Goal: Information Seeking & Learning: Learn about a topic

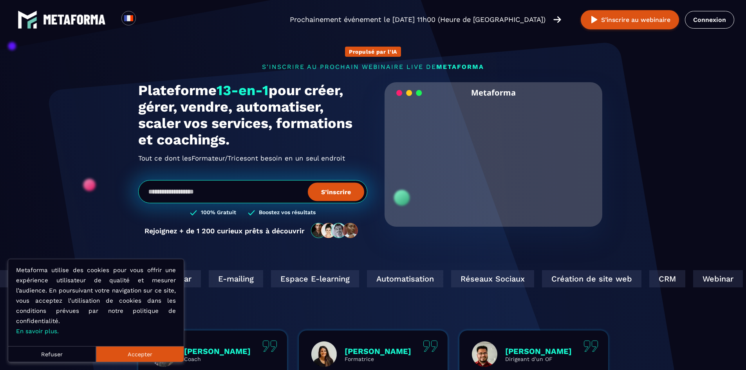
click at [140, 355] on button "Accepter" at bounding box center [140, 354] width 88 height 16
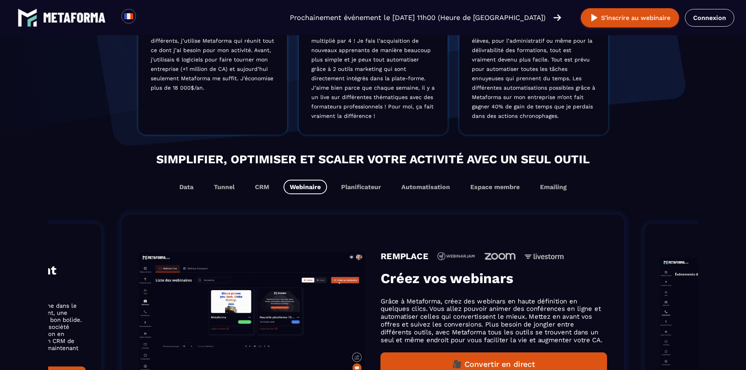
scroll to position [392, 0]
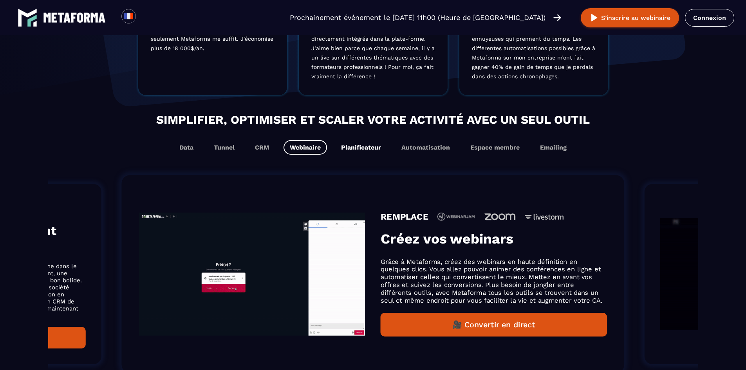
click at [363, 150] on button "Planificateur" at bounding box center [361, 147] width 53 height 14
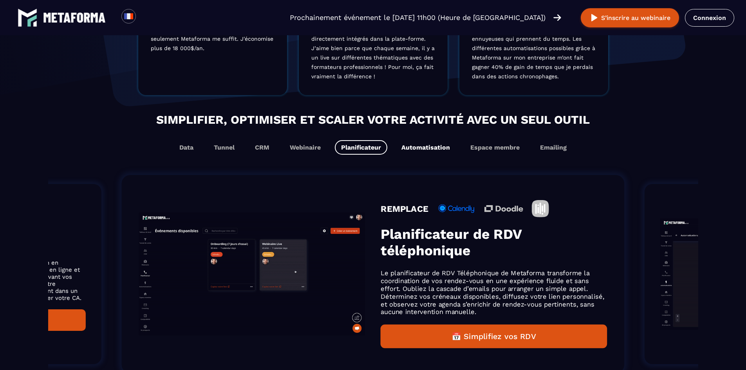
click at [417, 148] on button "Automatisation" at bounding box center [425, 147] width 61 height 14
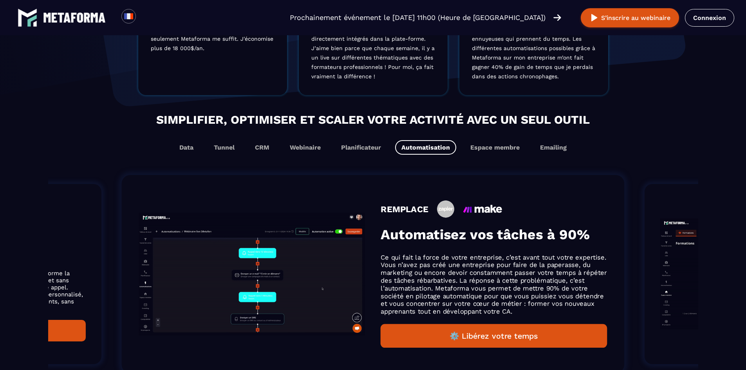
scroll to position [404, 0]
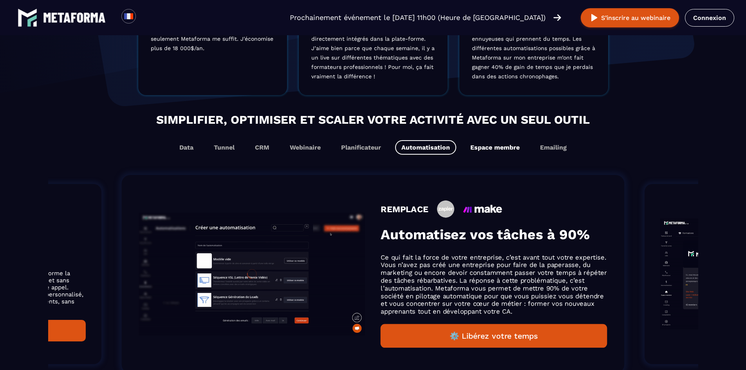
click at [488, 149] on button "Espace membre" at bounding box center [495, 147] width 62 height 14
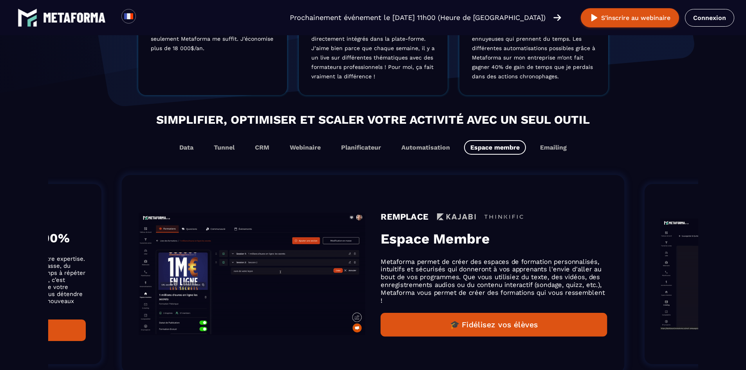
scroll to position [392, 0]
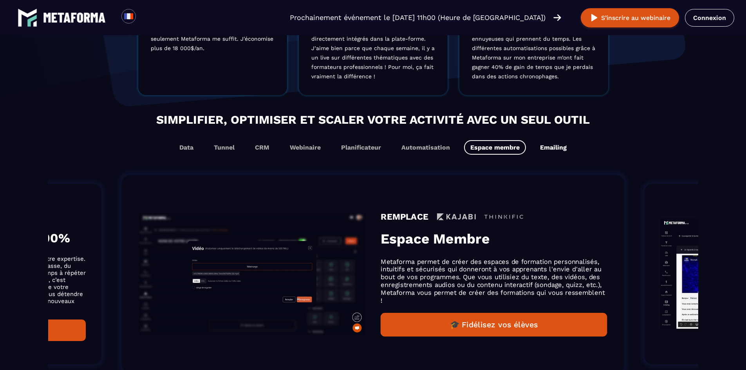
click at [560, 149] on button "Emailing" at bounding box center [553, 147] width 39 height 14
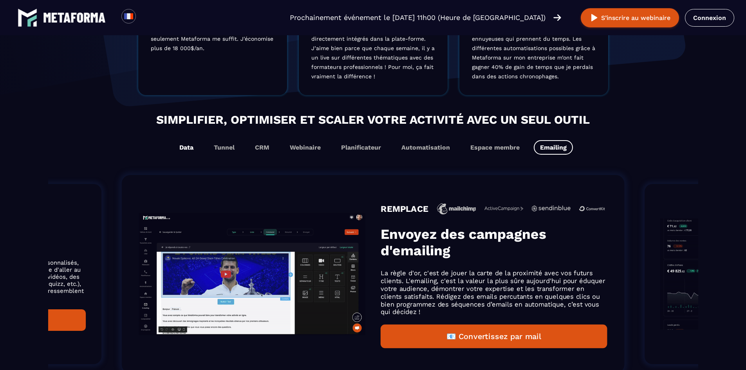
click at [190, 150] on button "Data" at bounding box center [186, 147] width 27 height 14
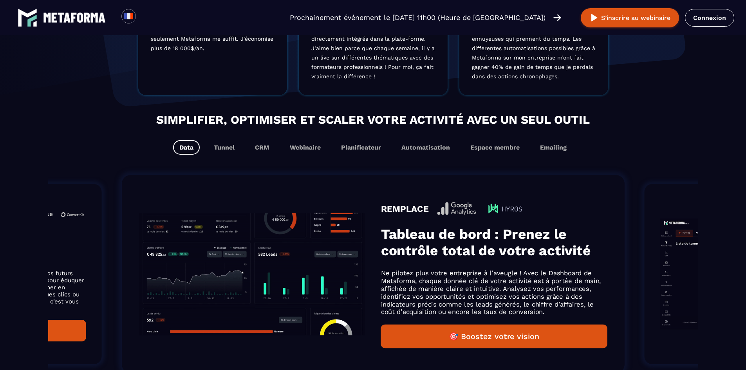
scroll to position [404, 0]
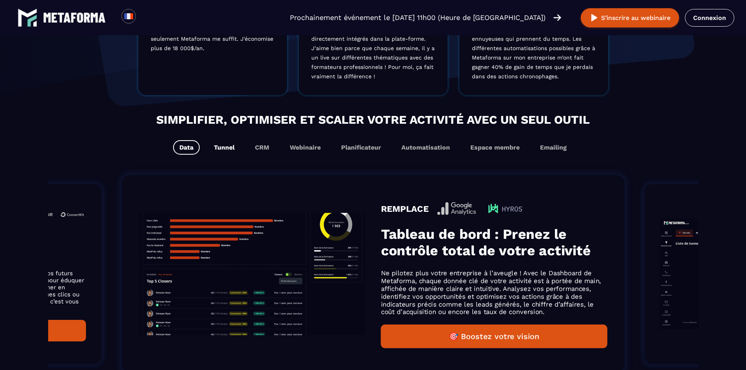
click at [225, 152] on button "Tunnel" at bounding box center [224, 147] width 33 height 14
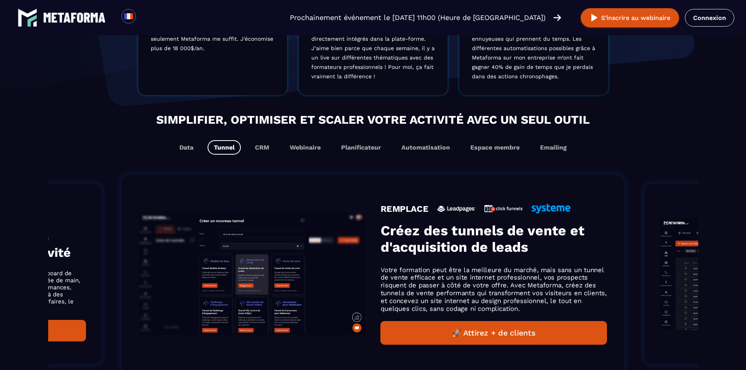
scroll to position [392, 0]
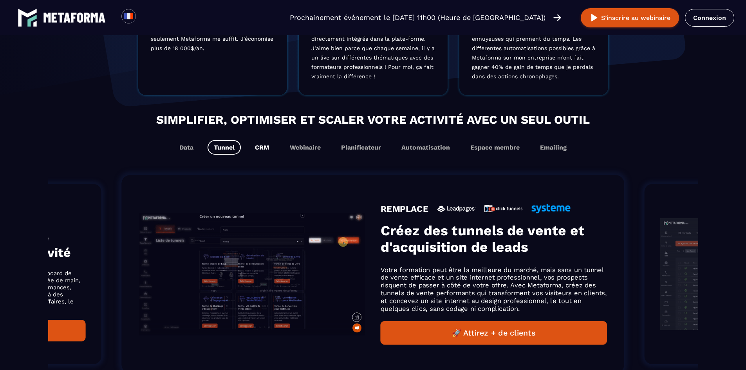
click at [264, 152] on button "CRM" at bounding box center [262, 147] width 27 height 14
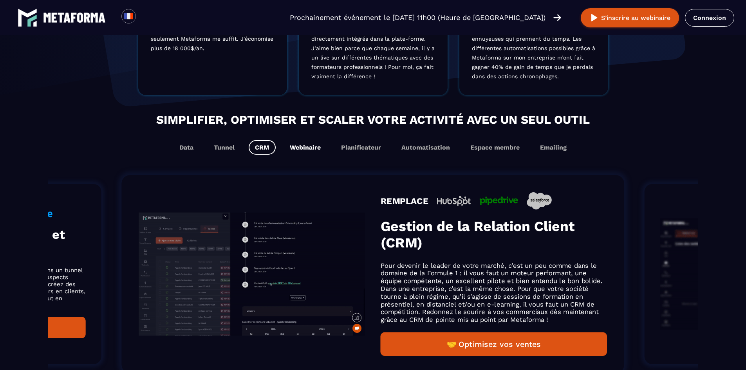
click at [294, 150] on button "Webinaire" at bounding box center [305, 147] width 43 height 14
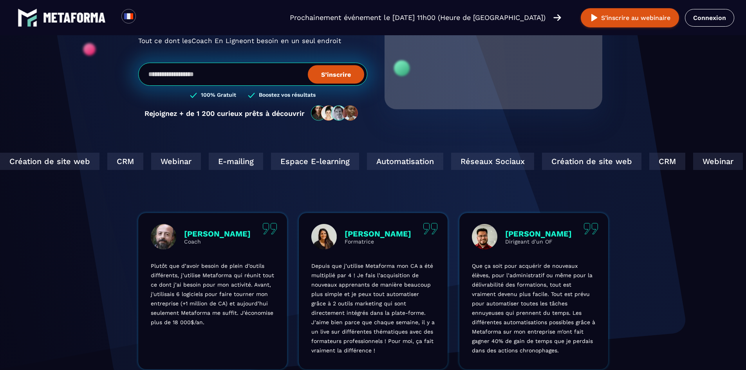
scroll to position [0, 0]
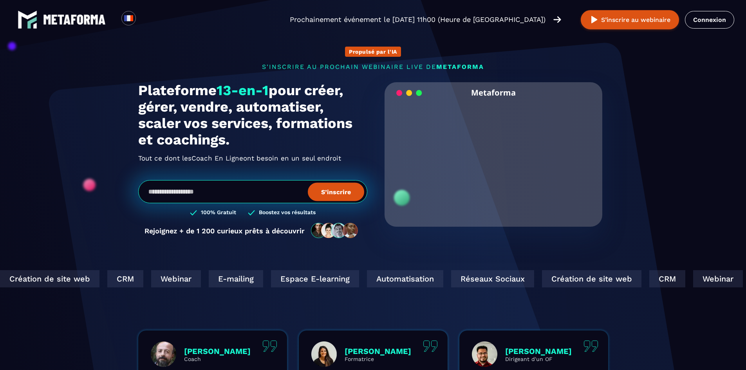
click at [72, 18] on img at bounding box center [74, 19] width 63 height 10
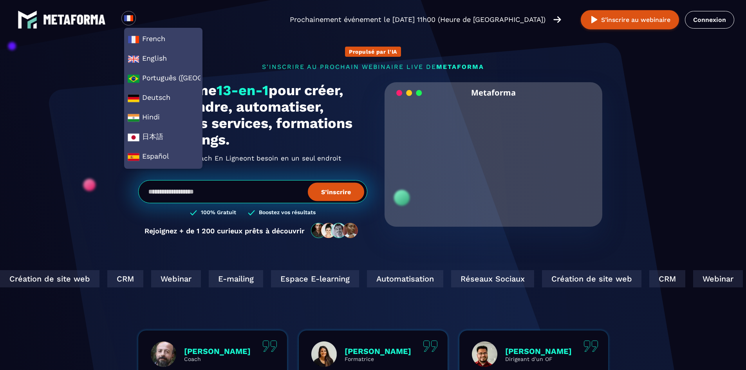
click at [502, 164] on video "Your browser does not support the video tag." at bounding box center [494, 154] width 207 height 103
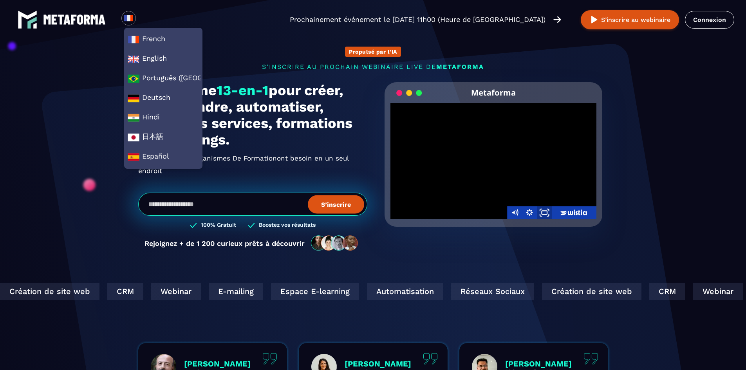
click at [543, 211] on icon "Fullscreen" at bounding box center [545, 212] width 18 height 15
